Goal: Information Seeking & Learning: Learn about a topic

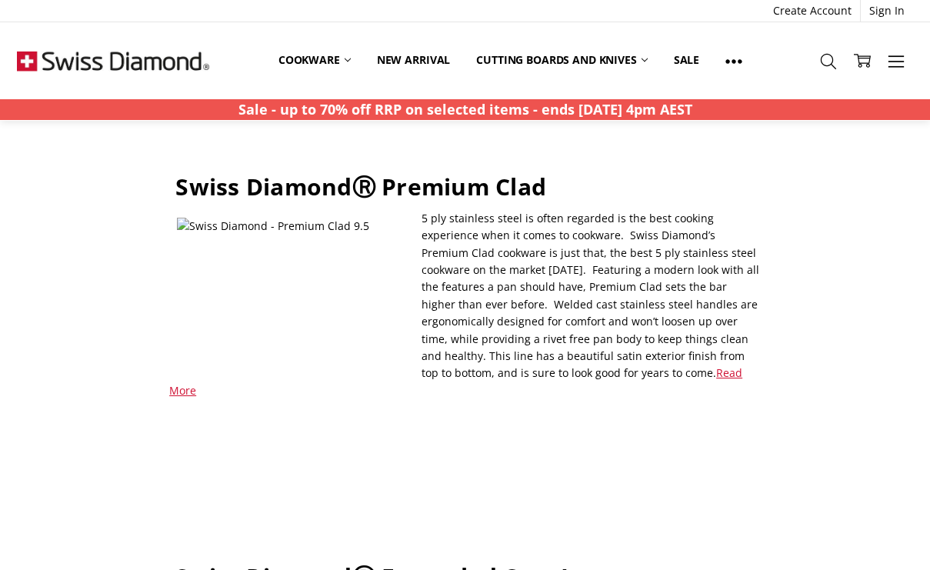
scroll to position [1117, 0]
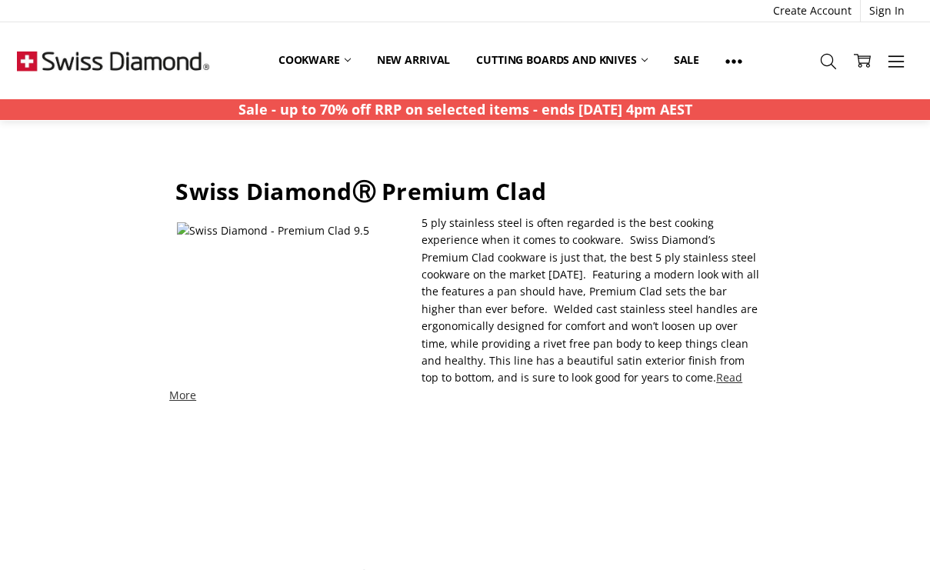
click at [676, 370] on link "Read More" at bounding box center [455, 386] width 573 height 32
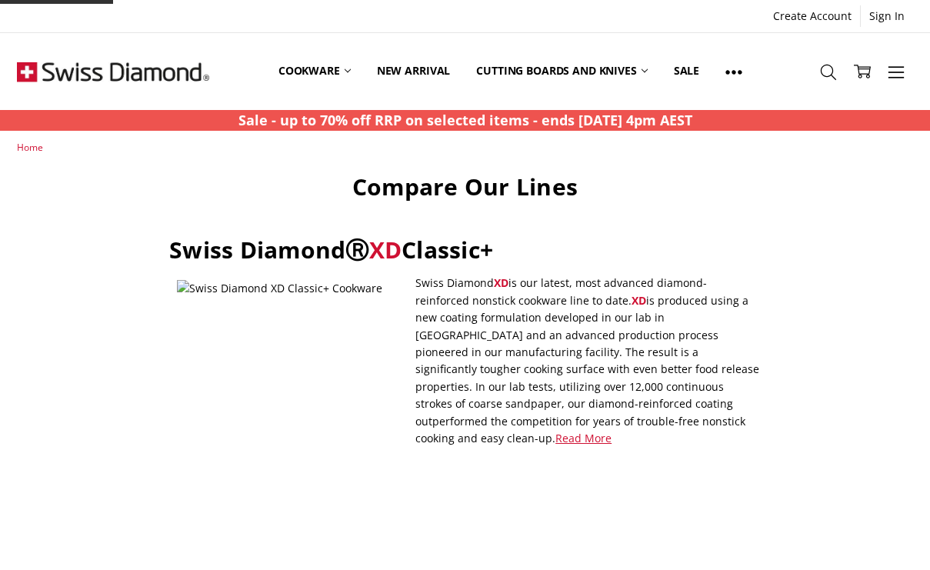
scroll to position [1117, 0]
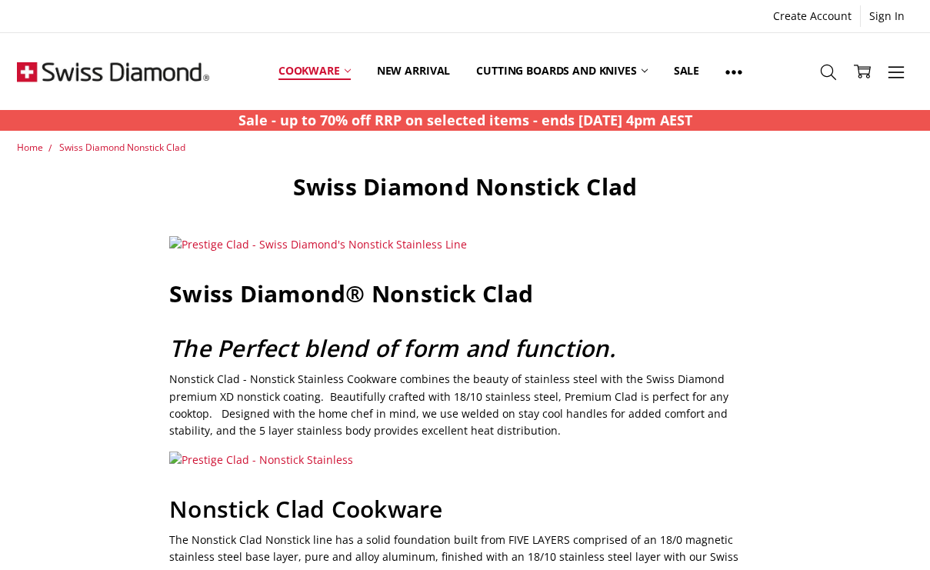
click at [312, 69] on link "Cookware" at bounding box center [314, 71] width 98 height 68
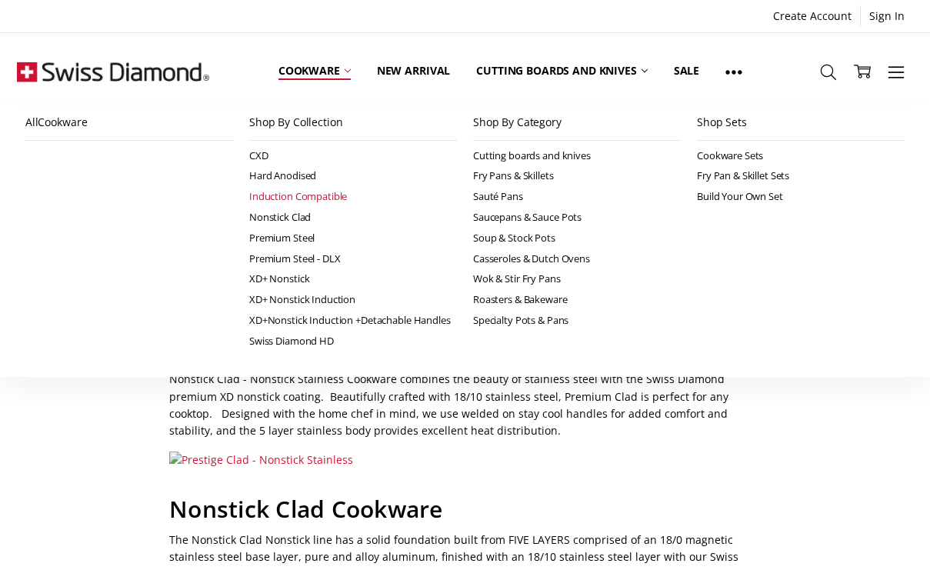
click at [307, 193] on link "Induction Compatible" at bounding box center [353, 196] width 208 height 21
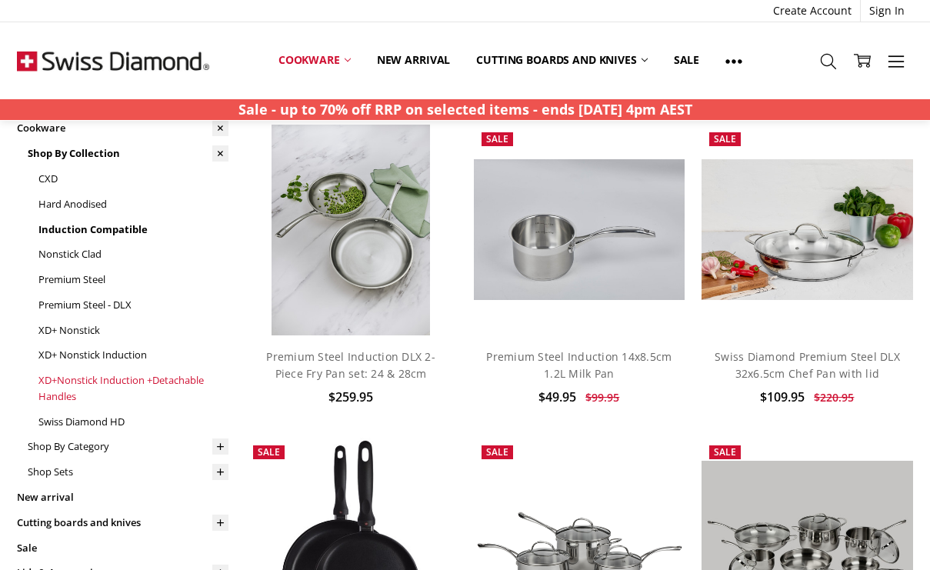
scroll to position [102, 0]
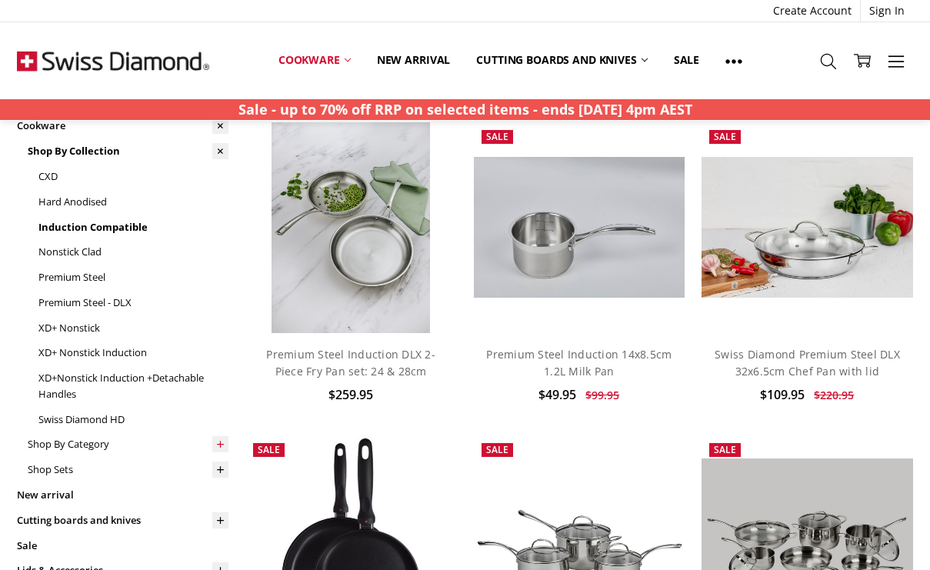
click at [221, 439] on icon at bounding box center [221, 445] width 12 height 12
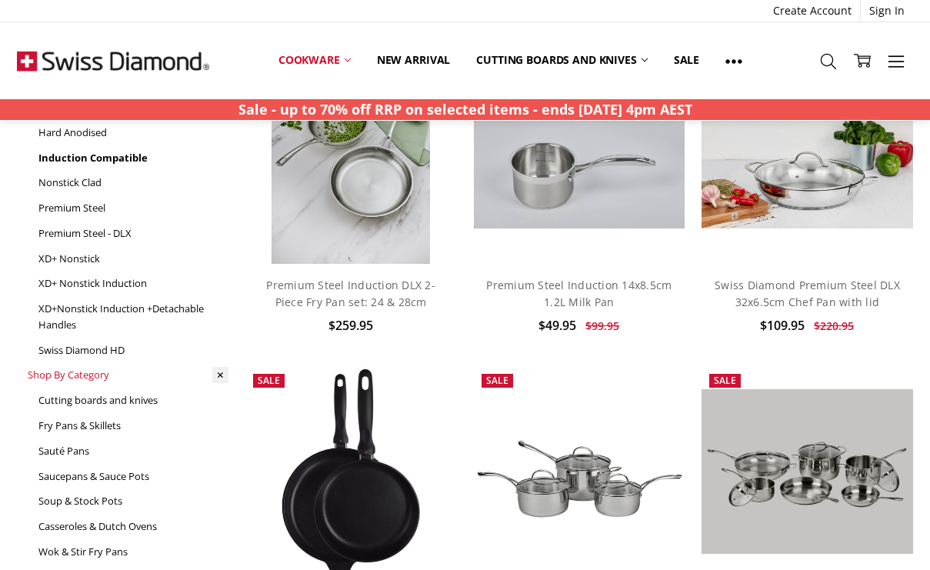
scroll to position [175, 0]
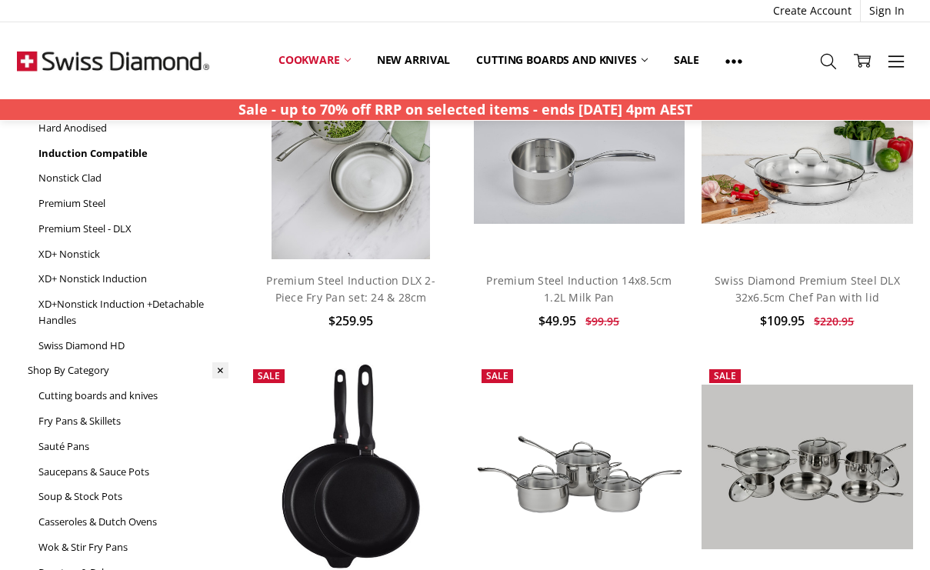
click at [231, 351] on aside "Browse by Categories Cookware Shop By Collection CXD Hard Anodised Induction Co…" at bounding box center [122, 490] width 229 height 986
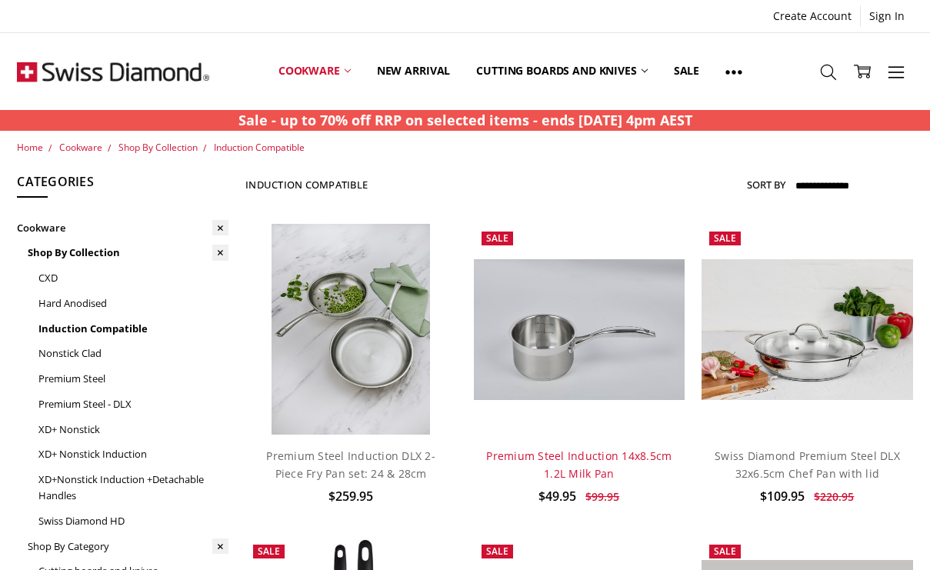
scroll to position [0, 0]
